Goal: Communication & Community: Answer question/provide support

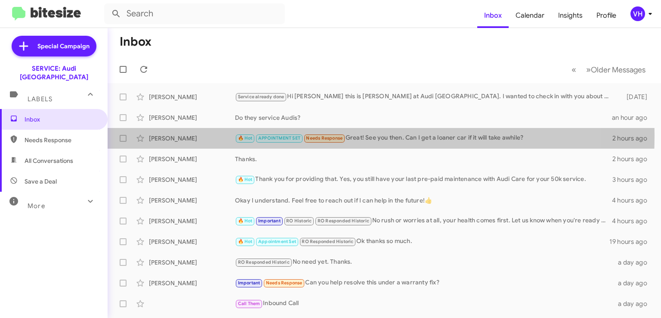
click at [190, 135] on div "[PERSON_NAME]" at bounding box center [192, 138] width 86 height 9
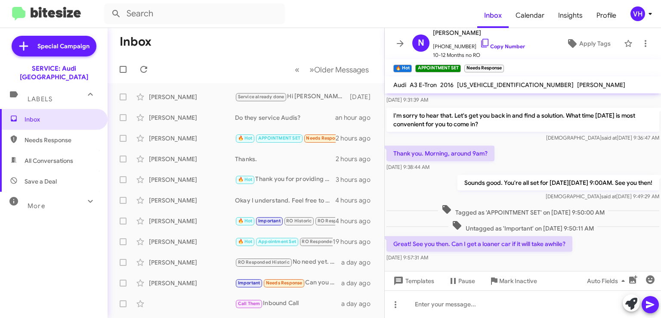
scroll to position [254, 0]
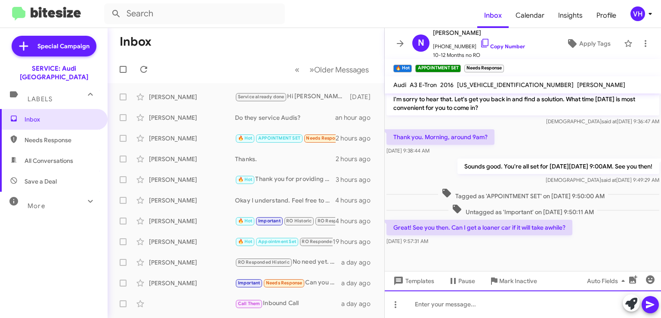
click at [535, 303] on div at bounding box center [523, 304] width 276 height 28
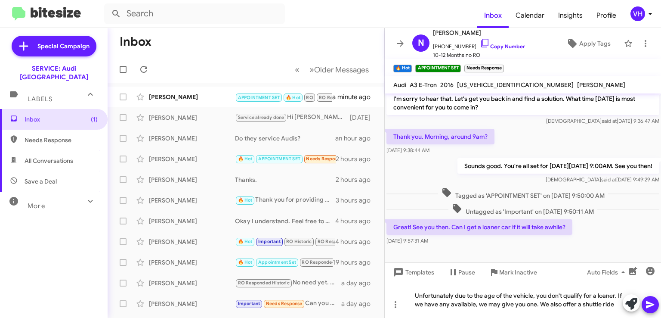
click at [484, 83] on span "[US_VEHICLE_IDENTIFICATION_NUMBER]" at bounding box center [515, 85] width 117 height 8
copy span "[US_VEHICLE_IDENTIFICATION_NUMBER]"
click at [571, 306] on div "Unfortunately due to the age of the vehicle, you don't qualify for a loaner. If…" at bounding box center [523, 300] width 276 height 36
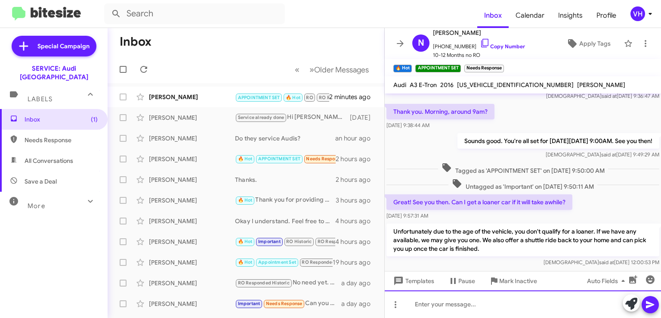
scroll to position [303, 0]
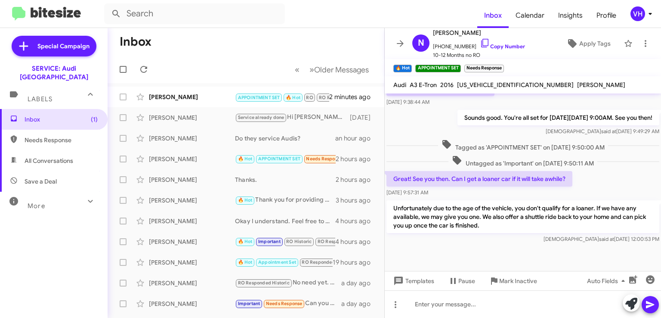
click at [188, 99] on div "[PERSON_NAME]" at bounding box center [192, 97] width 86 height 9
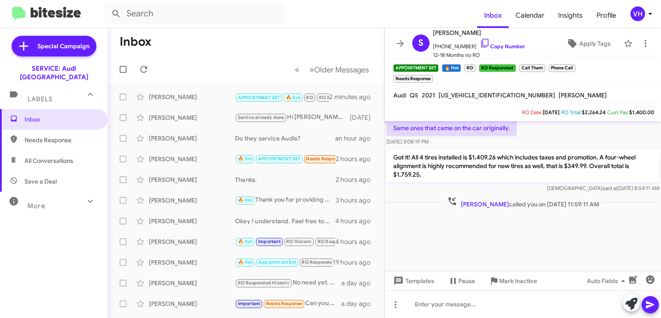
scroll to position [1042, 0]
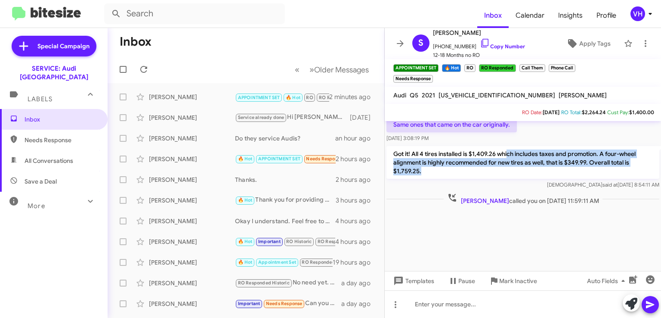
drag, startPoint x: 507, startPoint y: 161, endPoint x: 613, endPoint y: 185, distance: 108.2
click at [613, 179] on p "Got it! All 4 tires installed is $1,409.26 which includes taxes and promotion. …" at bounding box center [523, 162] width 273 height 33
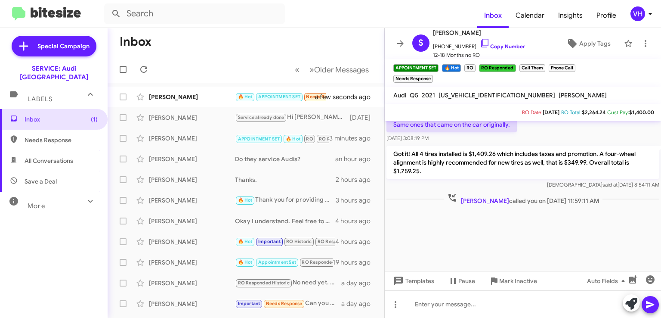
click at [181, 93] on div "[PERSON_NAME]" at bounding box center [192, 97] width 86 height 9
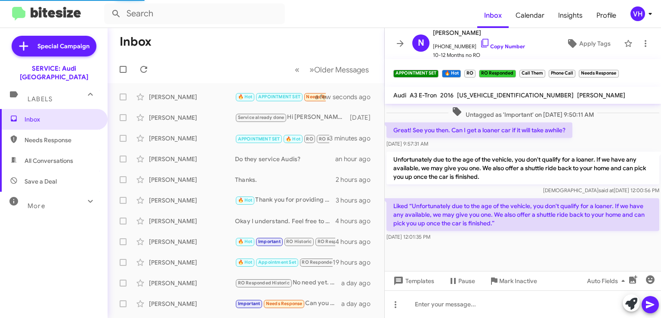
scroll to position [351, 0]
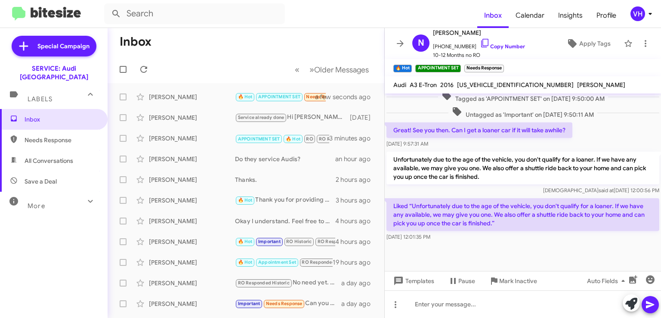
click at [192, 112] on div "[PERSON_NAME] Service already done Hi [PERSON_NAME] this is [PERSON_NAME] at Au…" at bounding box center [245, 117] width 263 height 17
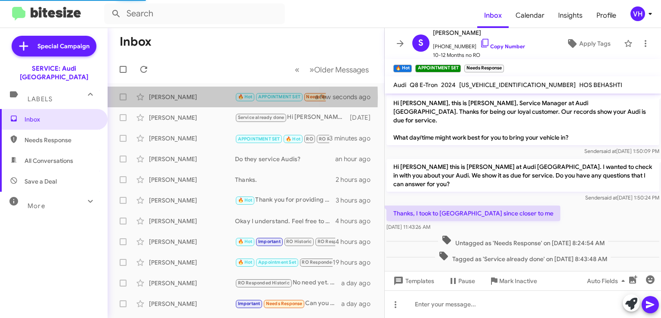
click at [184, 97] on div "[PERSON_NAME]" at bounding box center [192, 97] width 86 height 9
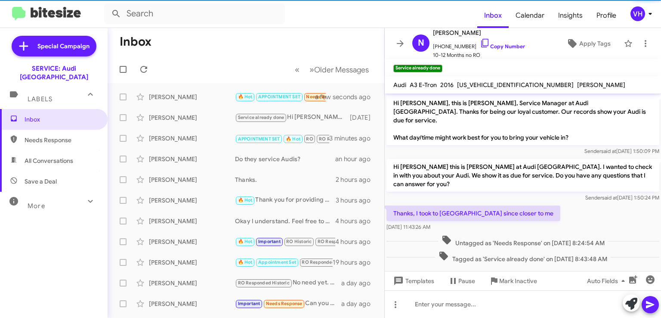
scroll to position [351, 0]
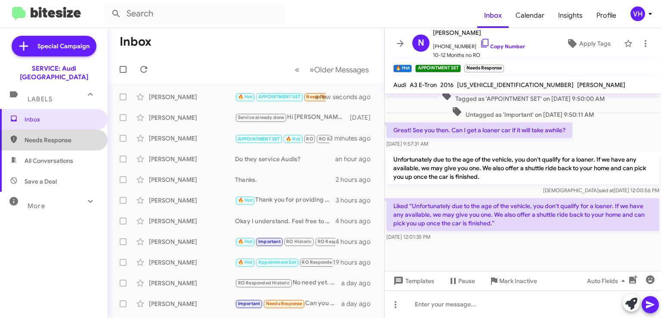
click at [65, 136] on span "Needs Response" at bounding box center [61, 140] width 73 height 9
type input "in:needs-response"
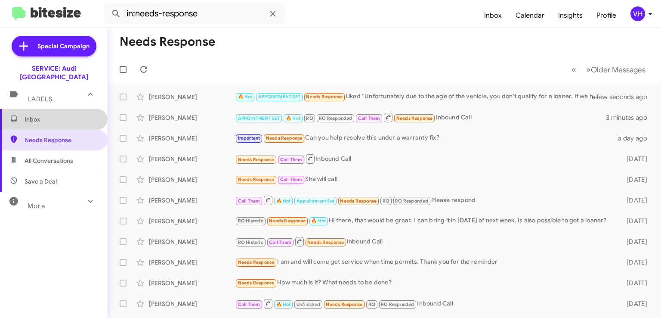
click at [65, 118] on span "Inbox" at bounding box center [54, 119] width 108 height 21
